Goal: Task Accomplishment & Management: Manage account settings

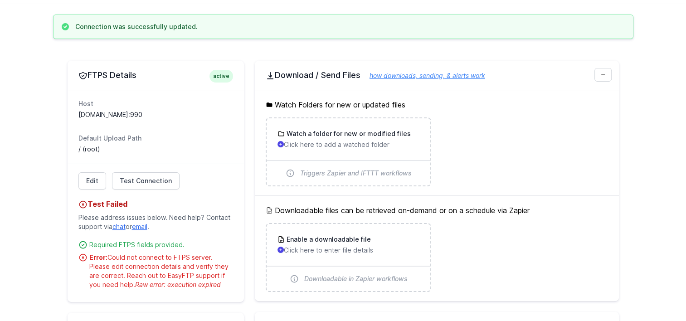
scroll to position [136, 0]
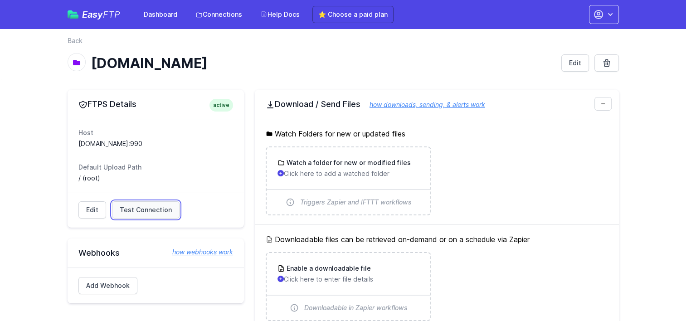
click at [147, 208] on span "Test Connection" at bounding box center [146, 209] width 52 height 9
click at [577, 63] on link "Edit" at bounding box center [575, 62] width 28 height 17
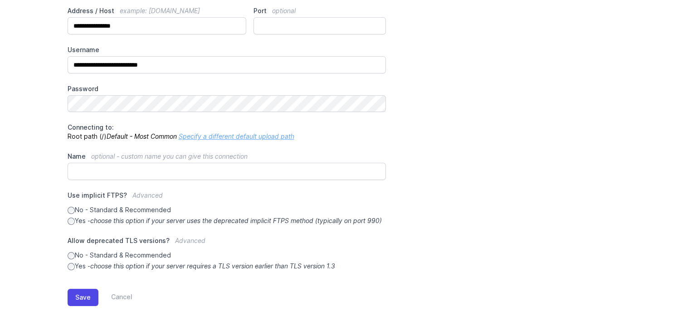
scroll to position [138, 0]
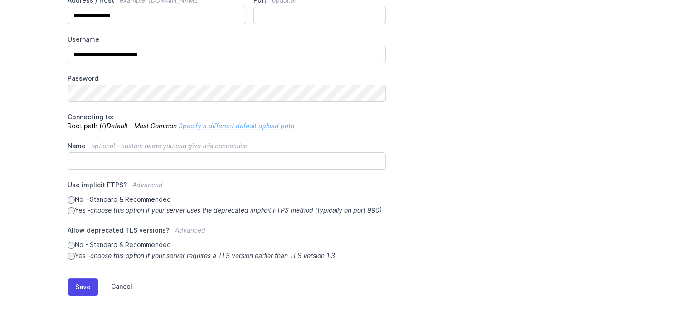
click at [122, 285] on link "Cancel" at bounding box center [115, 286] width 34 height 17
